Goal: Find specific page/section: Find specific page/section

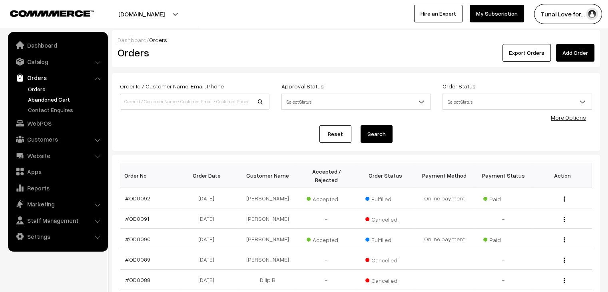
click at [62, 97] on link "Abandoned Cart" at bounding box center [65, 99] width 79 height 8
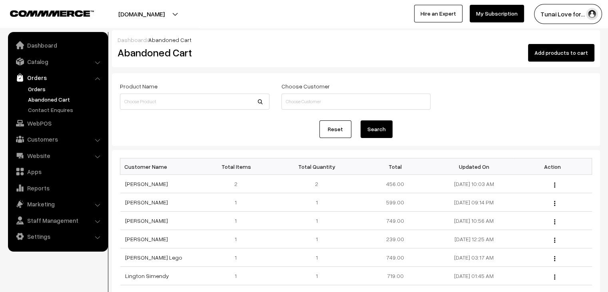
click at [39, 91] on link "Orders" at bounding box center [65, 89] width 79 height 8
